Goal: Information Seeking & Learning: Check status

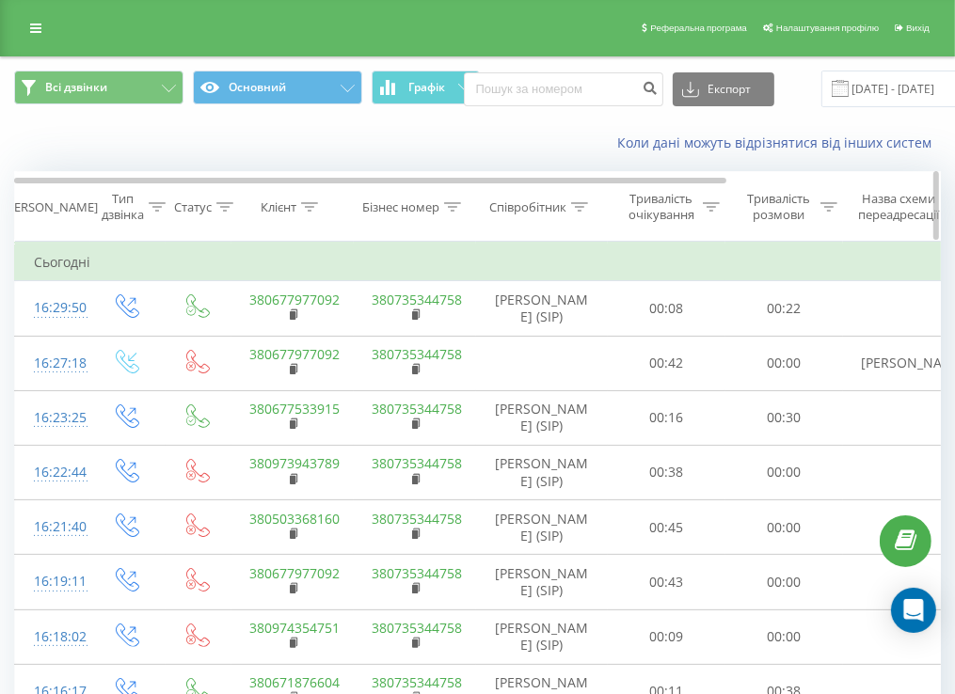
click at [282, 208] on div "Клієнт" at bounding box center [279, 207] width 36 height 16
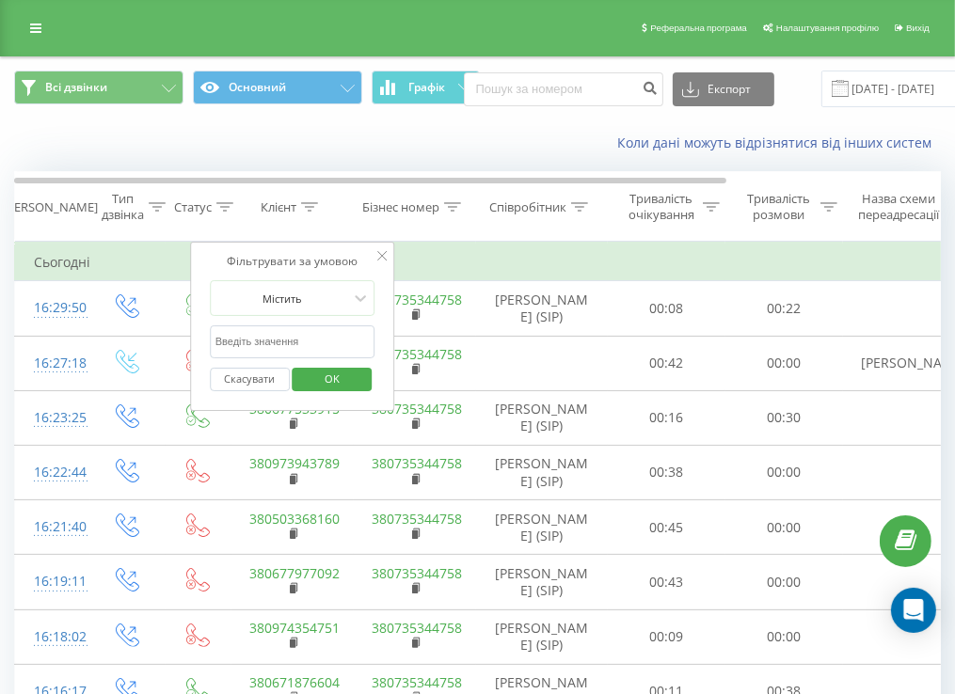
click at [279, 344] on input "text" at bounding box center [293, 342] width 166 height 33
type input "0967487201"
click at [340, 372] on span "OK" at bounding box center [332, 378] width 53 height 29
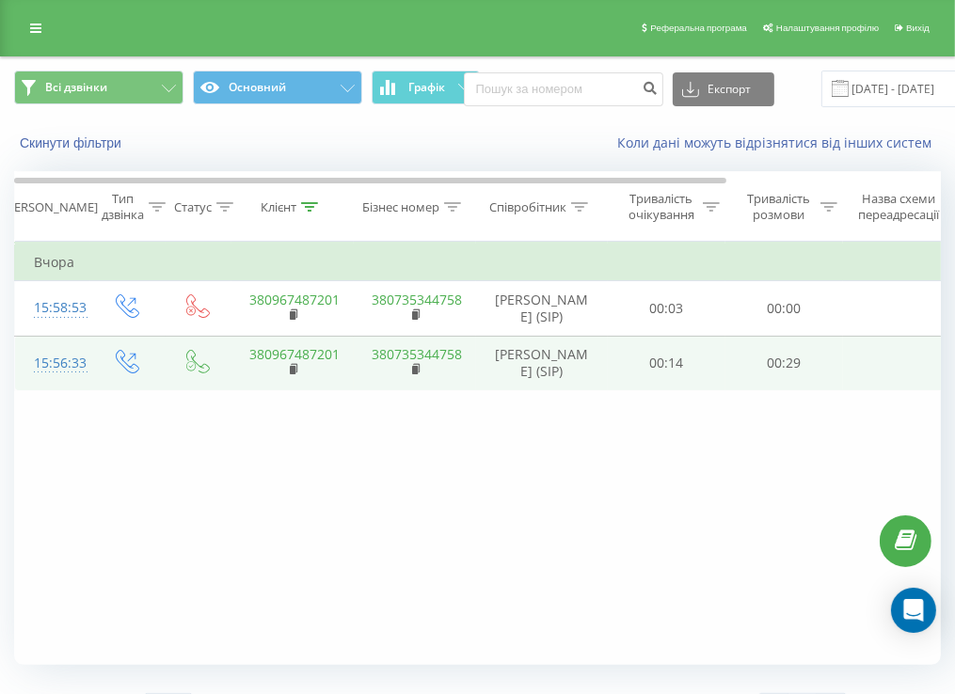
click at [700, 374] on td "00:14" at bounding box center [667, 363] width 118 height 55
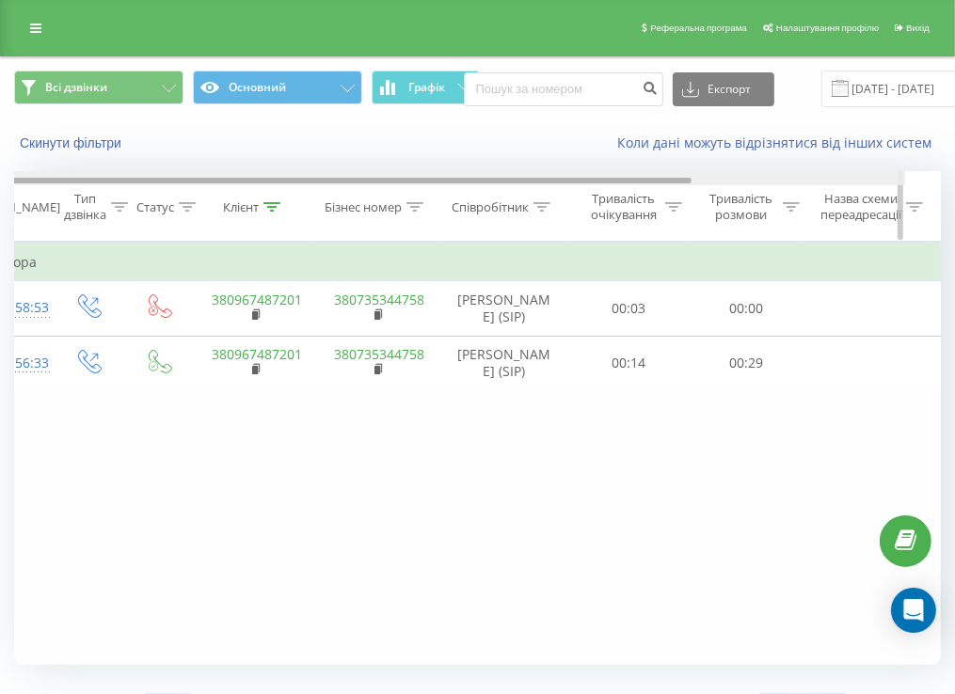
scroll to position [0, 278]
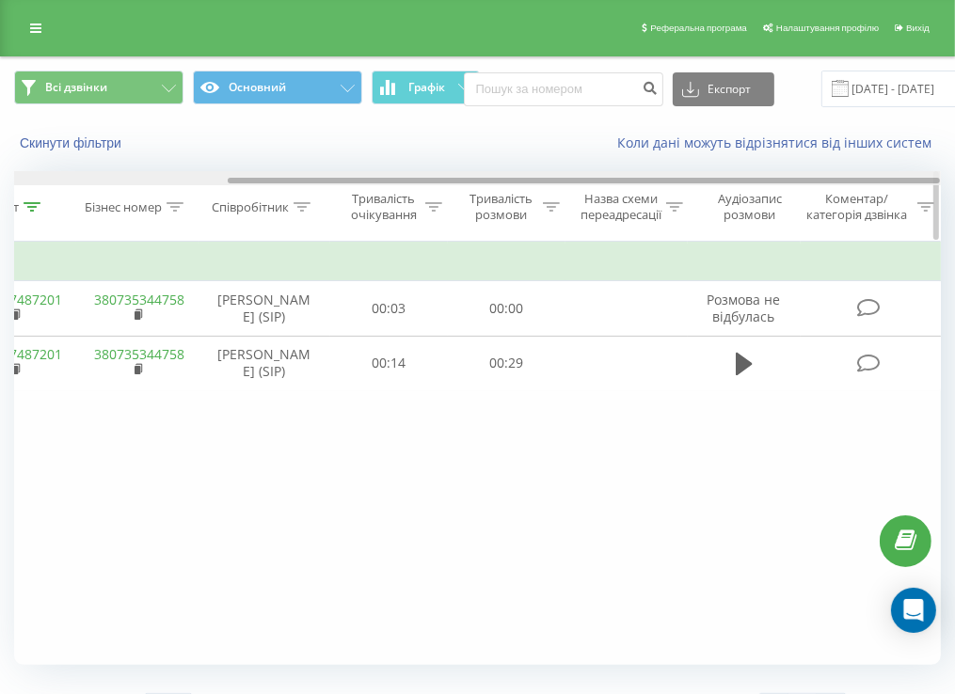
drag, startPoint x: 537, startPoint y: 180, endPoint x: 854, endPoint y: 219, distance: 319.5
click at [867, 205] on div "Дата дзвінка Тип дзвінка Статус Клієнт Бізнес номер Співробітник Тривалість очі…" at bounding box center [477, 206] width 927 height 71
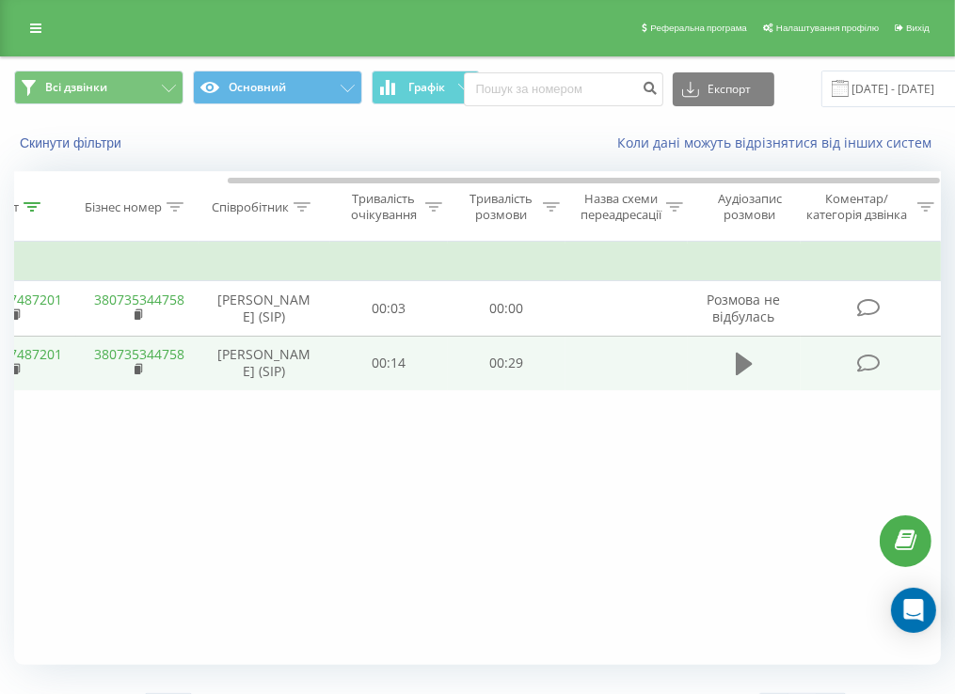
click at [753, 361] on button at bounding box center [744, 364] width 28 height 28
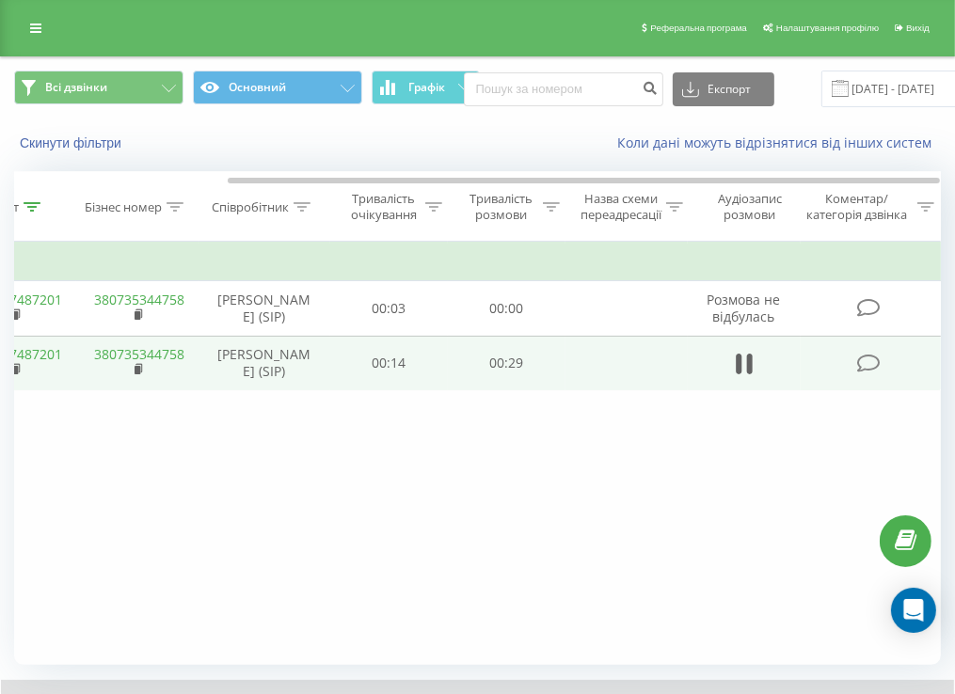
scroll to position [113, 0]
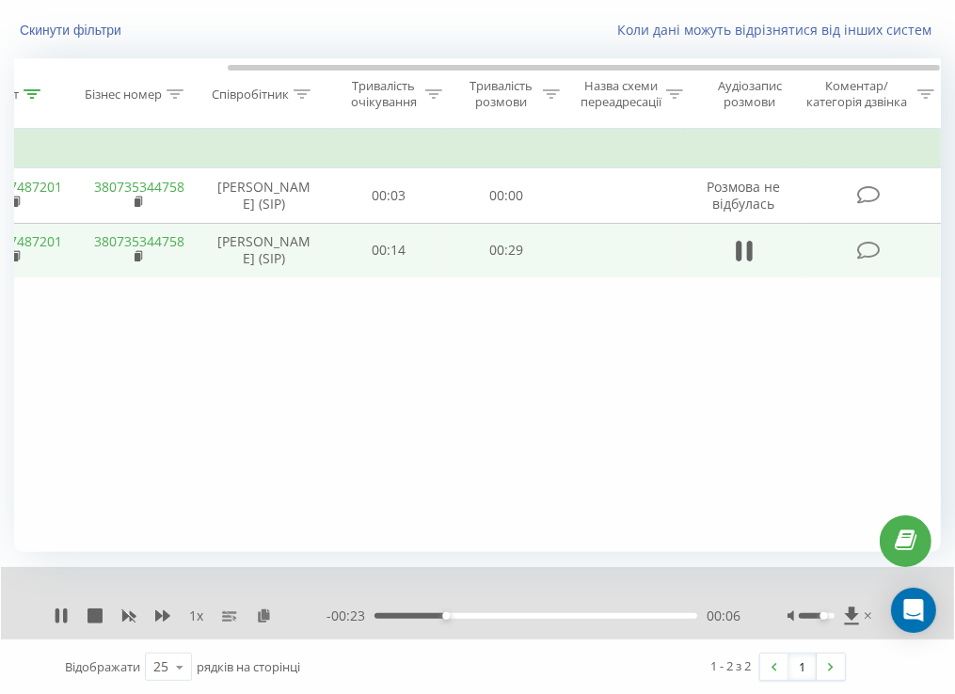
click at [825, 618] on div at bounding box center [832, 616] width 88 height 19
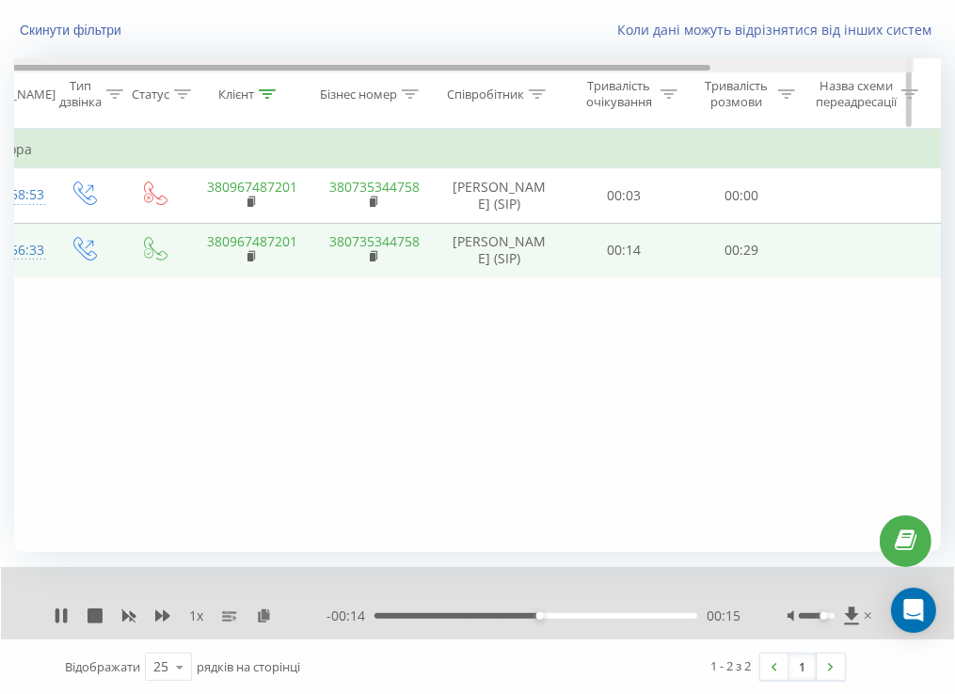
scroll to position [0, 0]
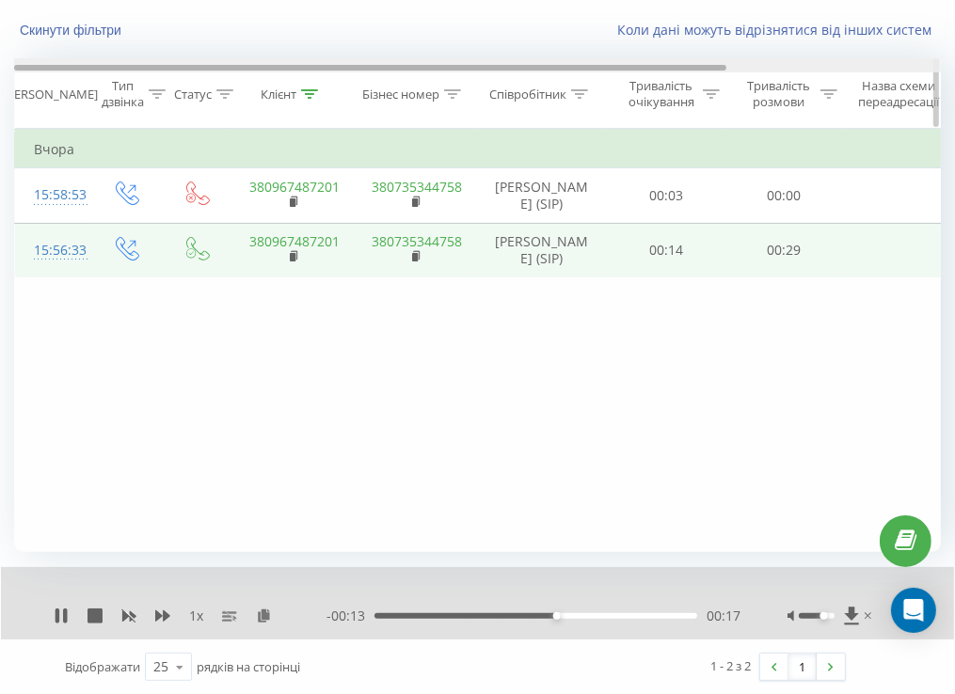
drag, startPoint x: 706, startPoint y: 68, endPoint x: 388, endPoint y: 67, distance: 318.0
click at [388, 67] on div at bounding box center [370, 68] width 712 height 6
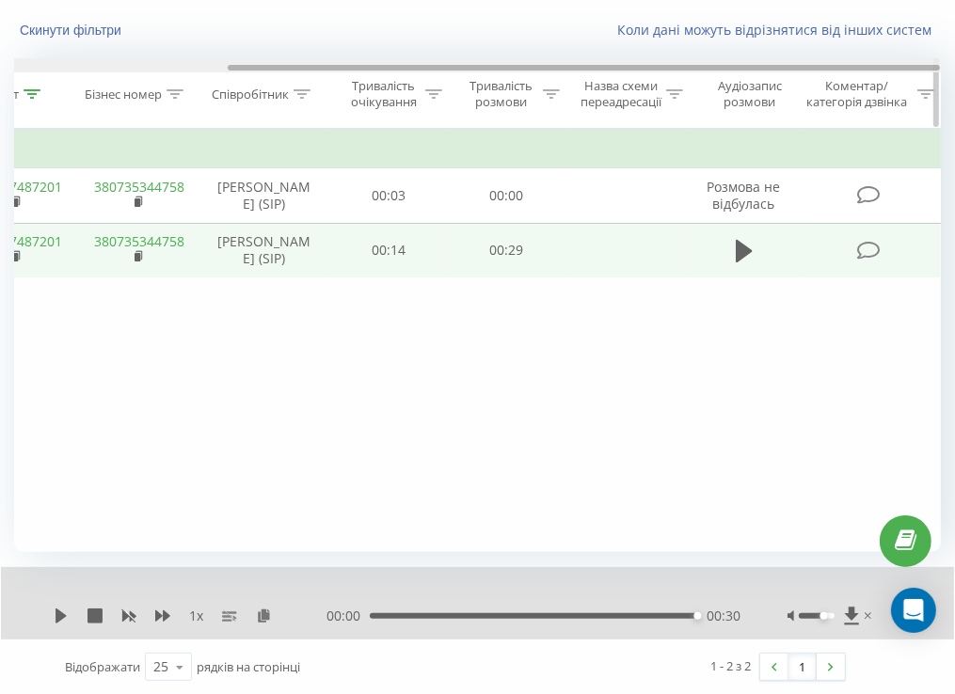
drag, startPoint x: 566, startPoint y: 61, endPoint x: 470, endPoint y: 61, distance: 96.9
click at [470, 61] on div at bounding box center [477, 65] width 927 height 14
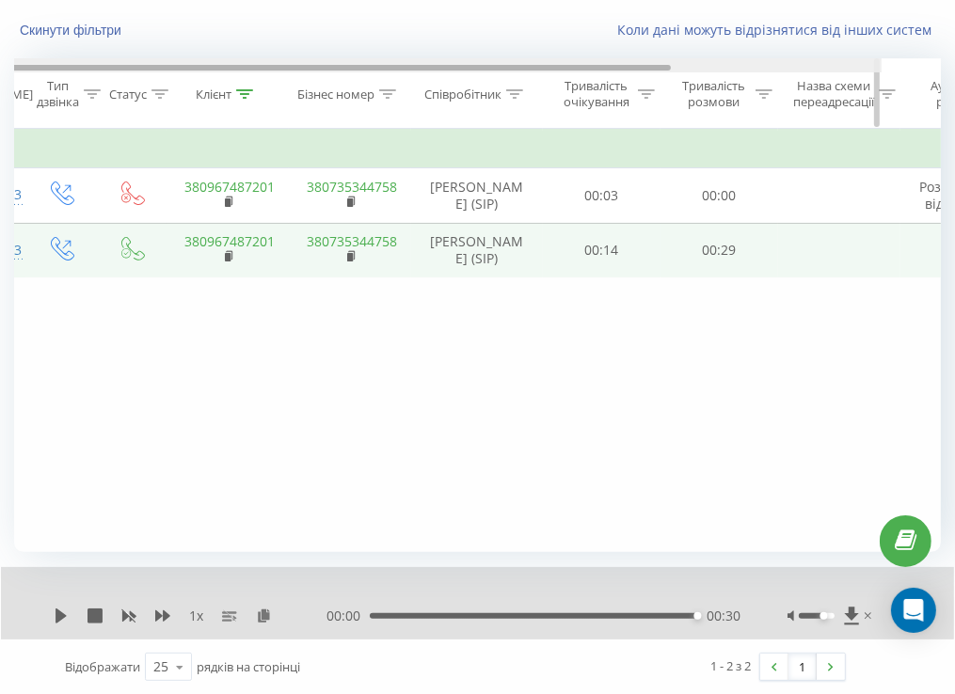
scroll to position [0, 0]
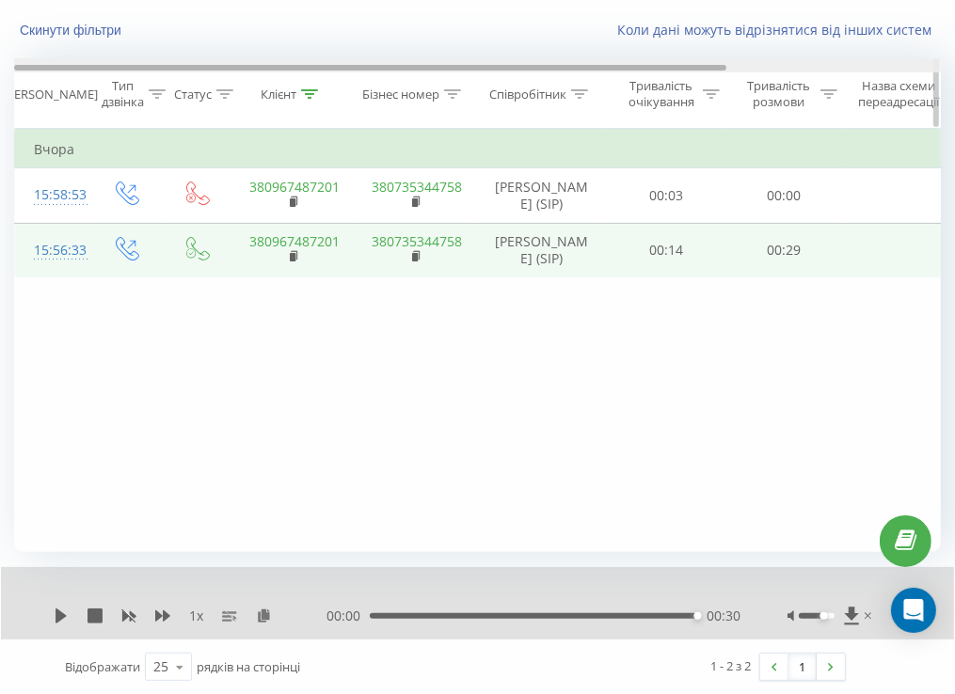
drag, startPoint x: 514, startPoint y: 66, endPoint x: 261, endPoint y: 76, distance: 253.3
click at [261, 76] on div "Дата дзвінка Тип дзвінка Статус Клієнт Бізнес номер Співробітник Тривалість очі…" at bounding box center [477, 93] width 927 height 71
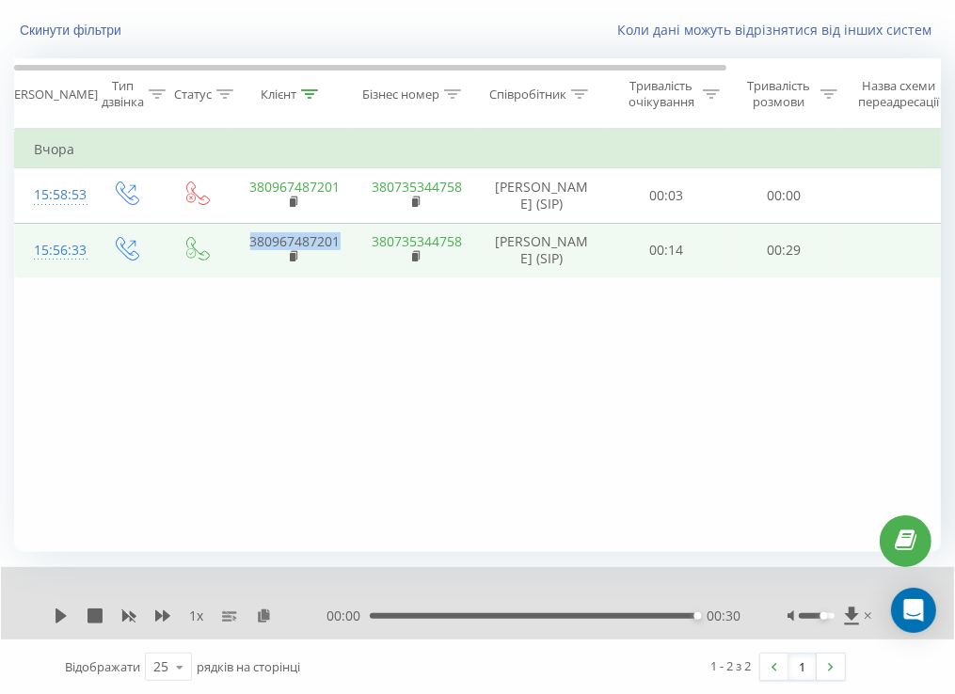
drag, startPoint x: 351, startPoint y: 241, endPoint x: 252, endPoint y: 242, distance: 98.8
click at [252, 242] on td "380967487201" at bounding box center [292, 250] width 122 height 55
copy link "380967487201"
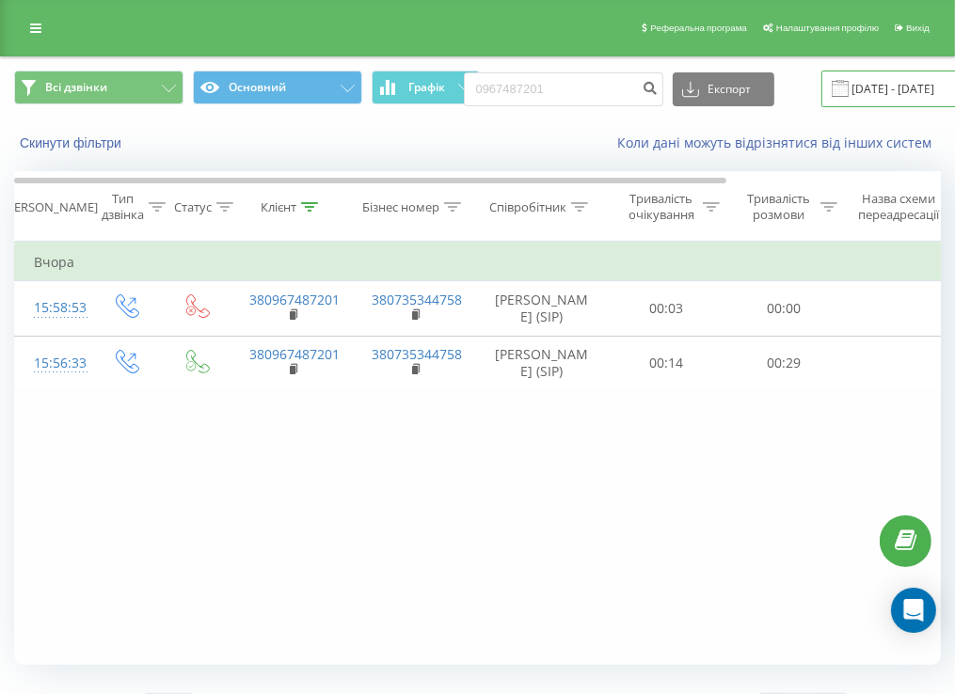
click at [875, 102] on input "[DATE] - [DATE]" at bounding box center [935, 89] width 228 height 37
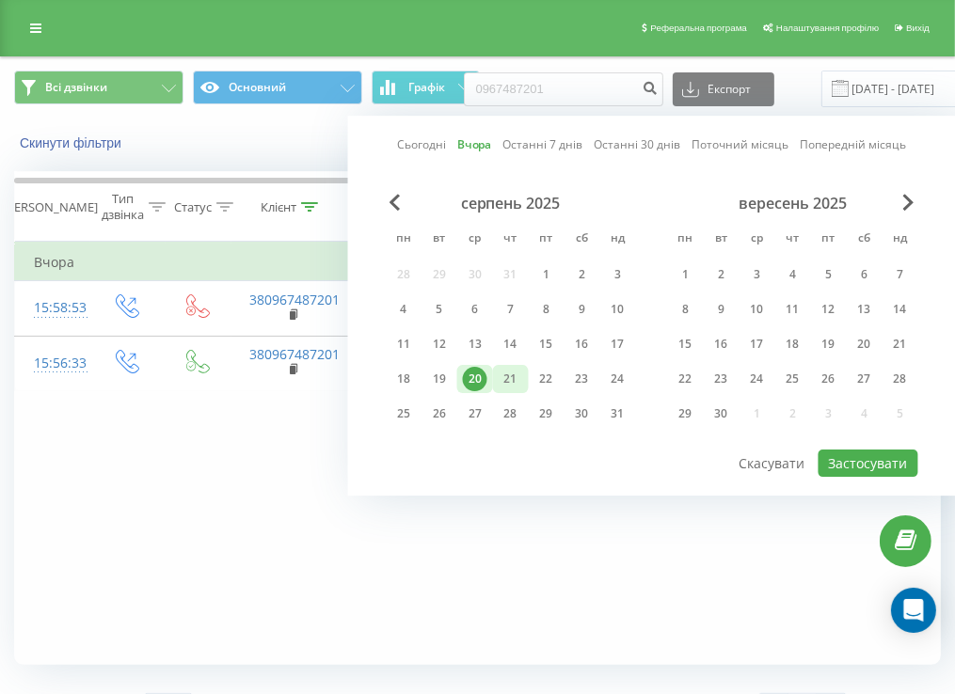
click at [506, 382] on div "21" at bounding box center [511, 379] width 24 height 24
click at [854, 453] on button "Застосувати" at bounding box center [869, 463] width 100 height 27
type input "[DATE] - [DATE]"
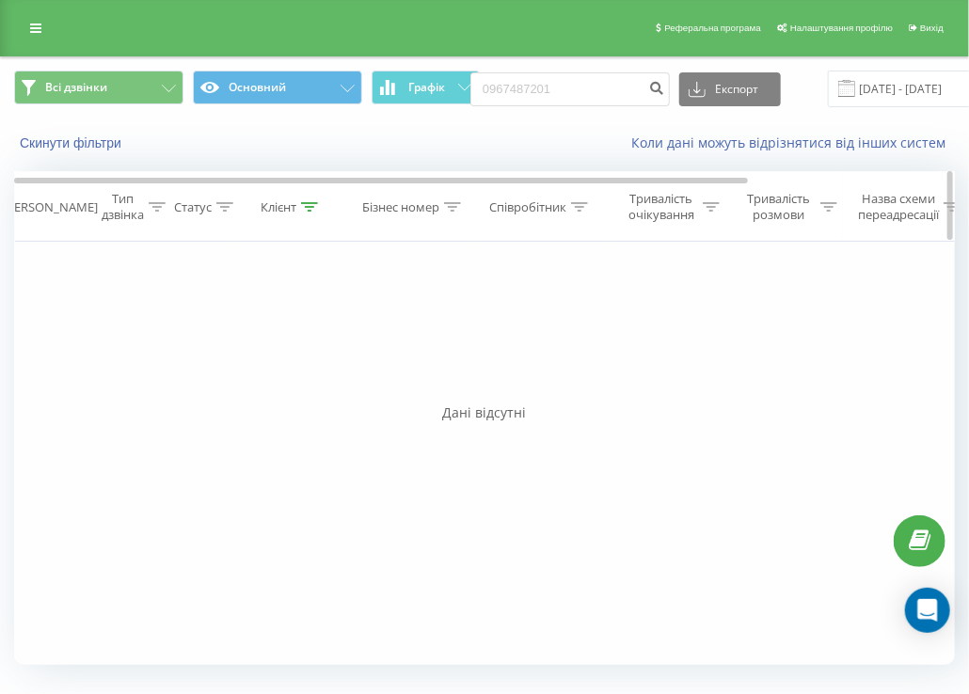
click at [292, 209] on div "Клієнт" at bounding box center [279, 207] width 36 height 16
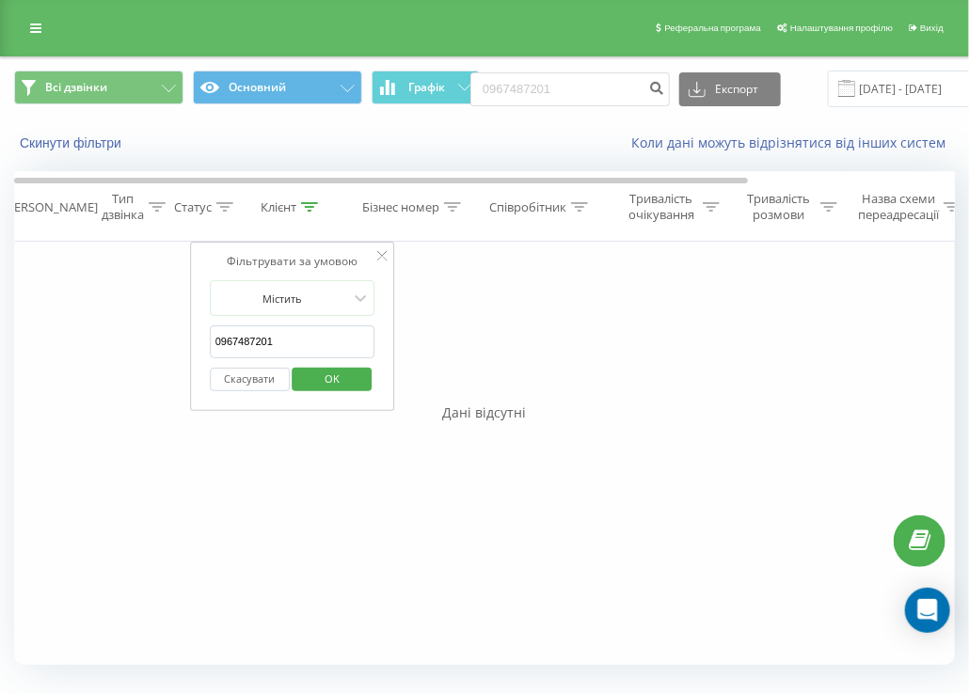
drag, startPoint x: 294, startPoint y: 345, endPoint x: 75, endPoint y: 312, distance: 220.8
click at [75, 312] on div "Фільтрувати за умовою Дорівнює Введіть значення Скасувати OK Фільтрувати за умо…" at bounding box center [484, 453] width 941 height 423
click at [255, 380] on button "Скасувати" at bounding box center [250, 380] width 80 height 24
